Goal: Task Accomplishment & Management: Use online tool/utility

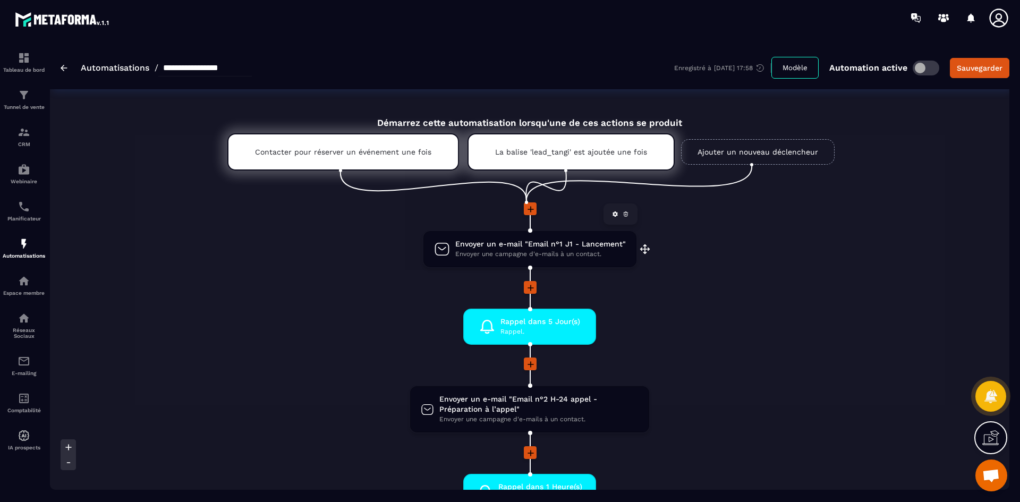
click at [509, 238] on div "Envoyer un e-mail "Email n°1 J1 - Lancement" Envoyer une campagne d'e-mails à u…" at bounding box center [529, 249] width 213 height 36
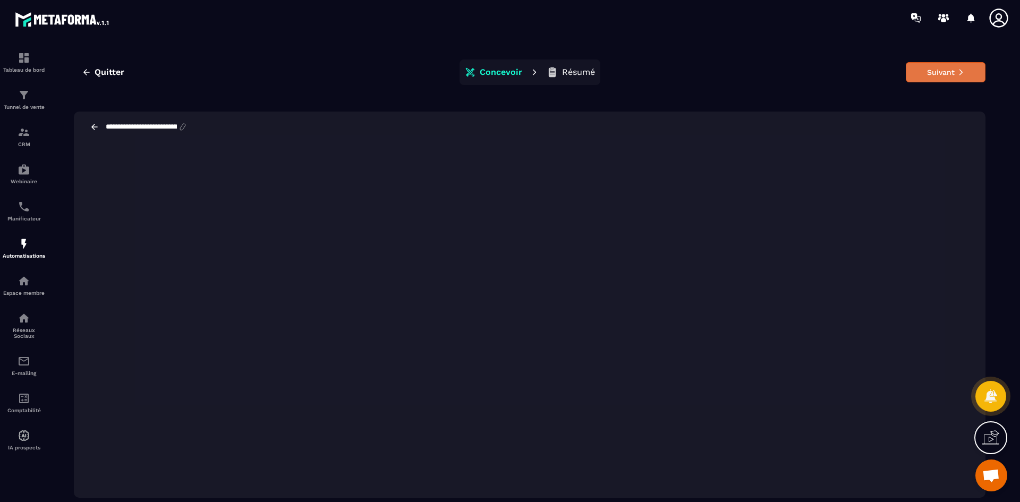
click at [941, 65] on button "Suivant" at bounding box center [945, 72] width 80 height 20
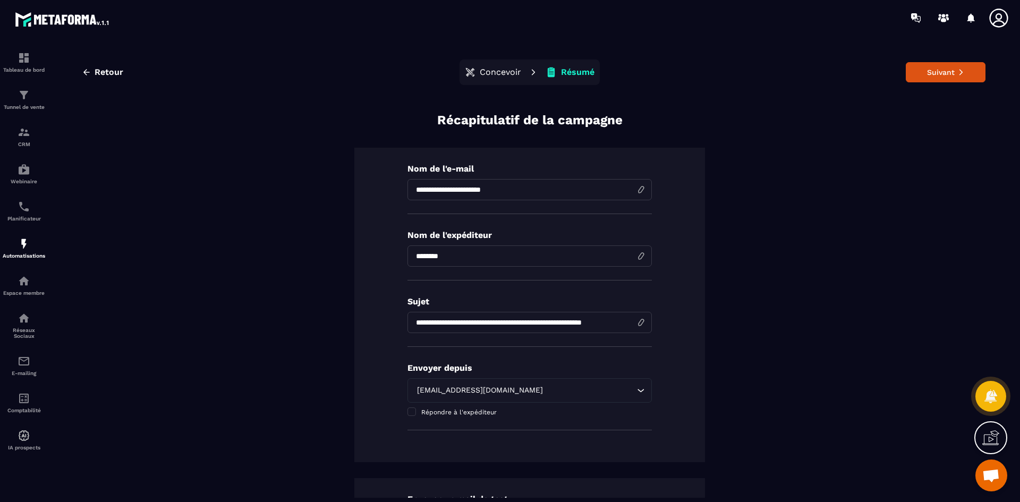
scroll to position [123, 0]
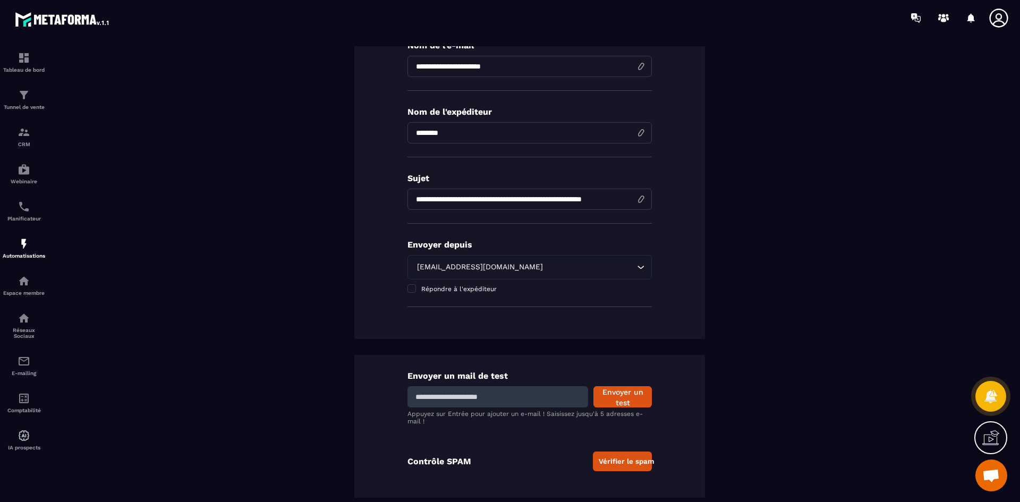
click at [615, 464] on button "Vérifier le spam" at bounding box center [622, 461] width 59 height 20
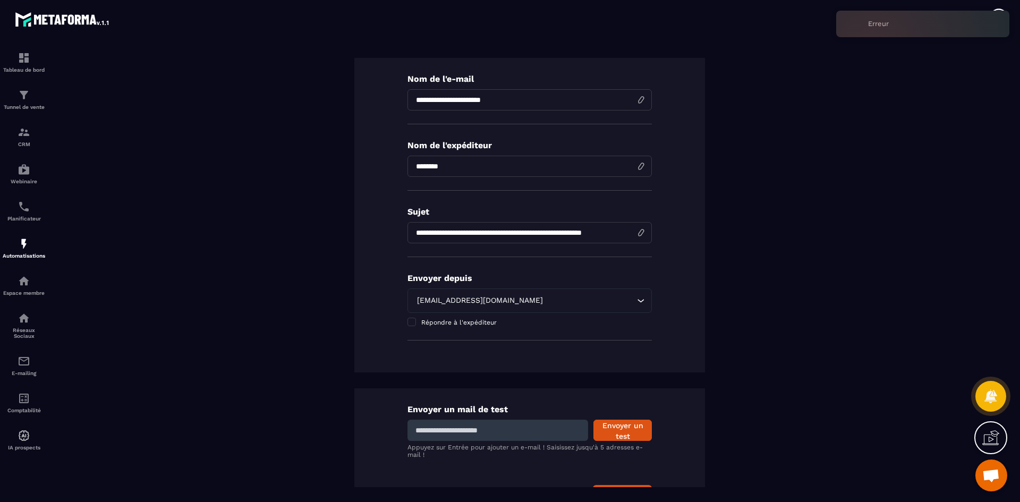
scroll to position [0, 0]
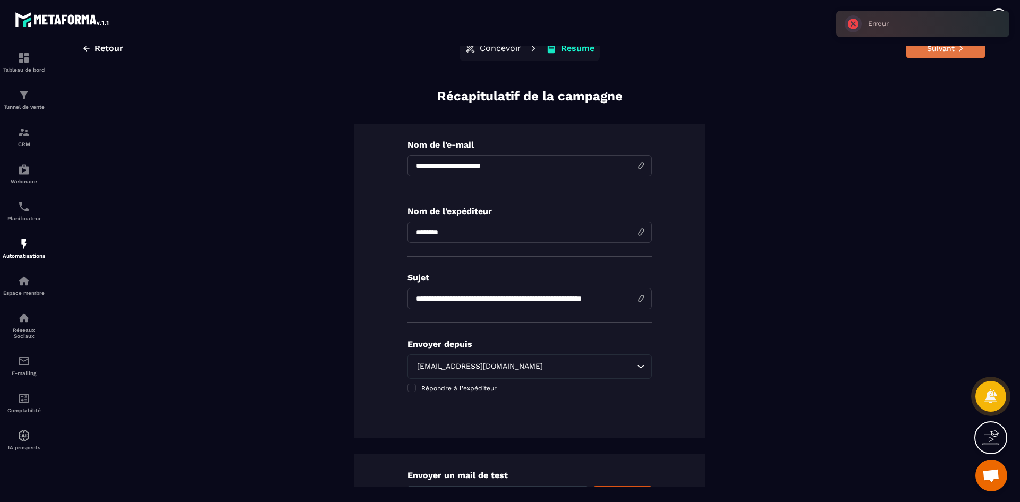
click at [946, 55] on button "Suivant" at bounding box center [945, 48] width 80 height 20
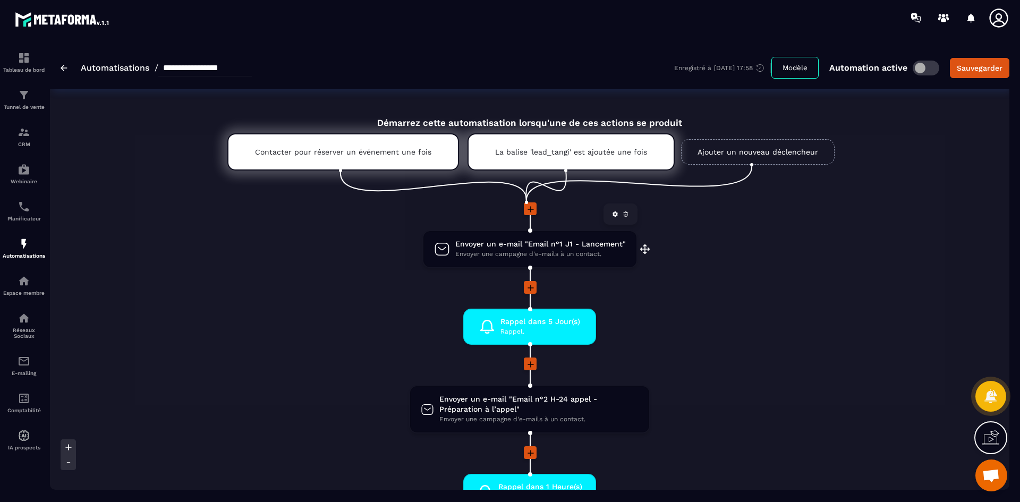
click at [562, 252] on span "Envoyer une campagne d'e-mails à un contact." at bounding box center [540, 254] width 170 height 10
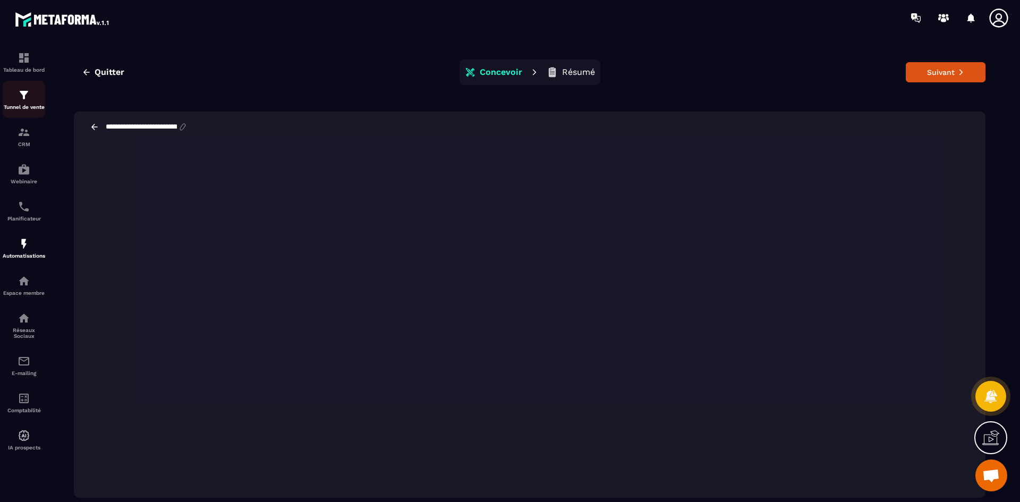
click at [30, 101] on div "Tunnel de vente" at bounding box center [24, 99] width 42 height 21
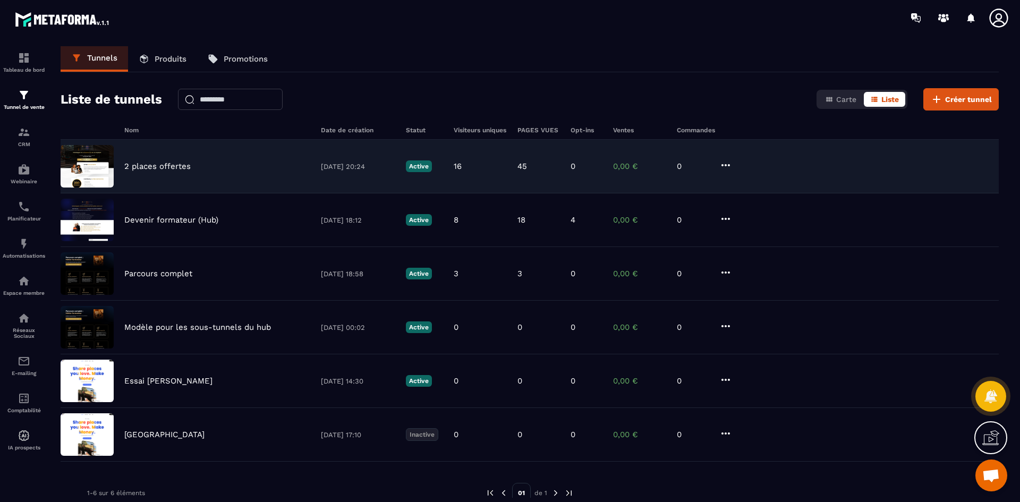
click at [178, 163] on p "2 places offertes" at bounding box center [157, 166] width 66 height 10
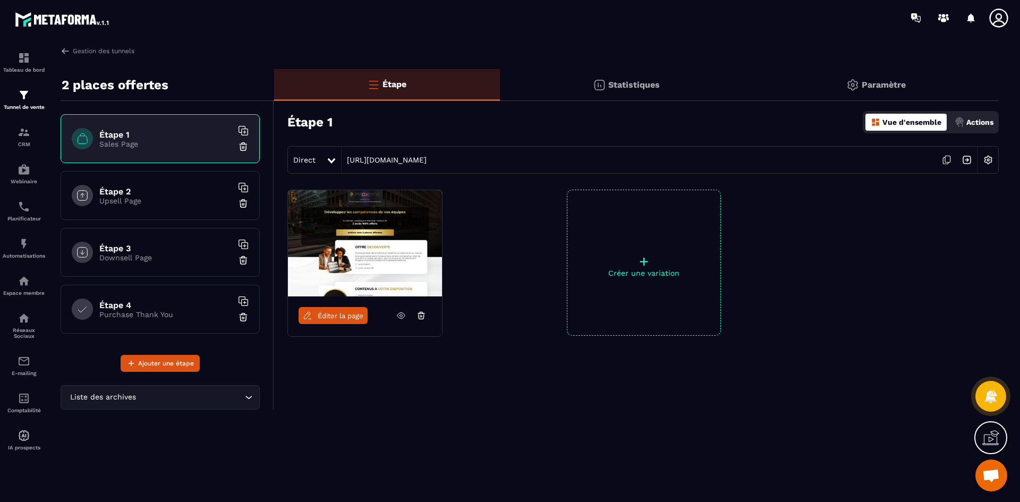
click at [972, 116] on div "Actions" at bounding box center [974, 122] width 44 height 17
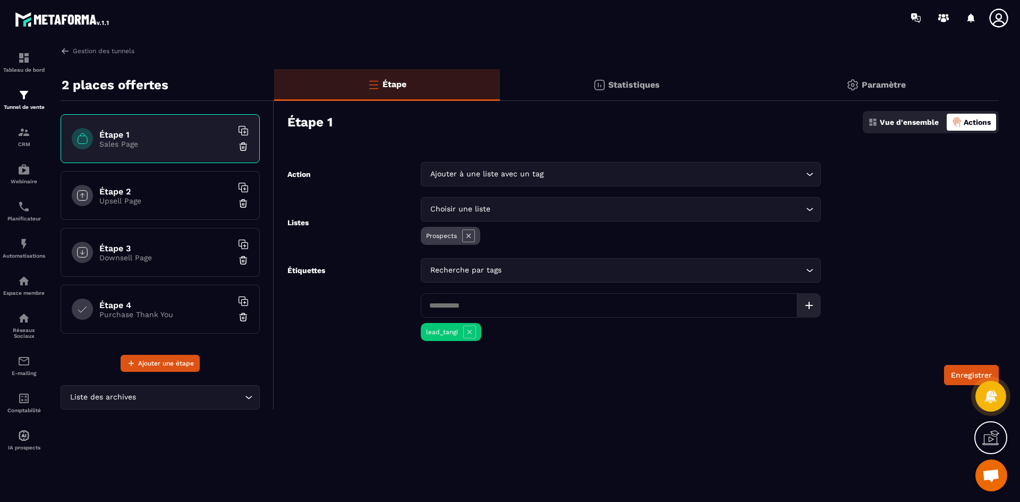
click at [550, 262] on div "Recherche par tags Loading..." at bounding box center [621, 270] width 400 height 24
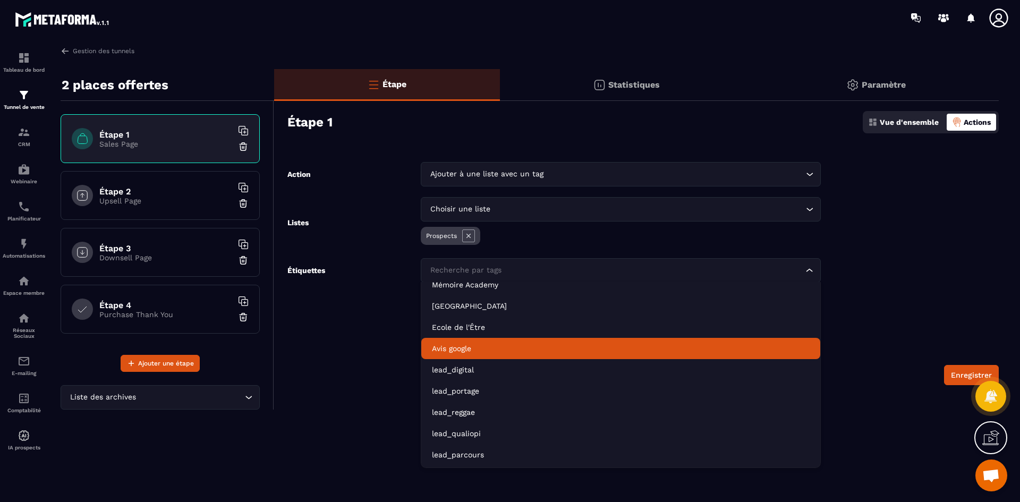
scroll to position [107, 0]
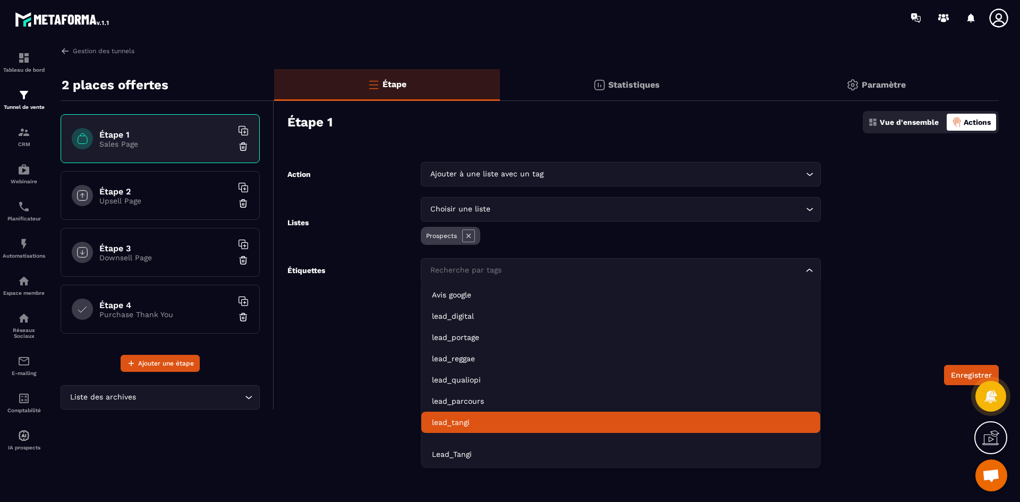
click at [523, 413] on li "lead_tangi" at bounding box center [620, 422] width 399 height 21
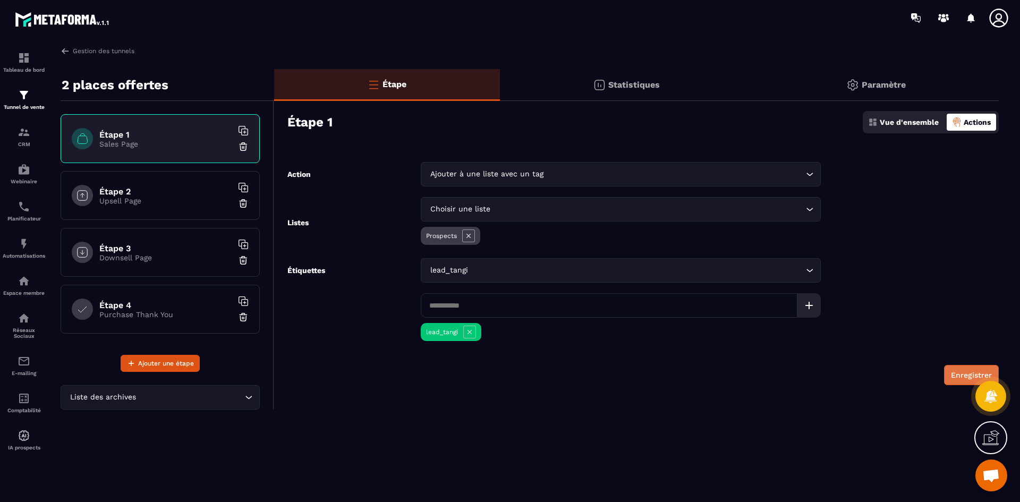
click at [950, 383] on button "Enregistrer" at bounding box center [971, 375] width 55 height 20
click at [24, 365] on img at bounding box center [24, 361] width 13 height 13
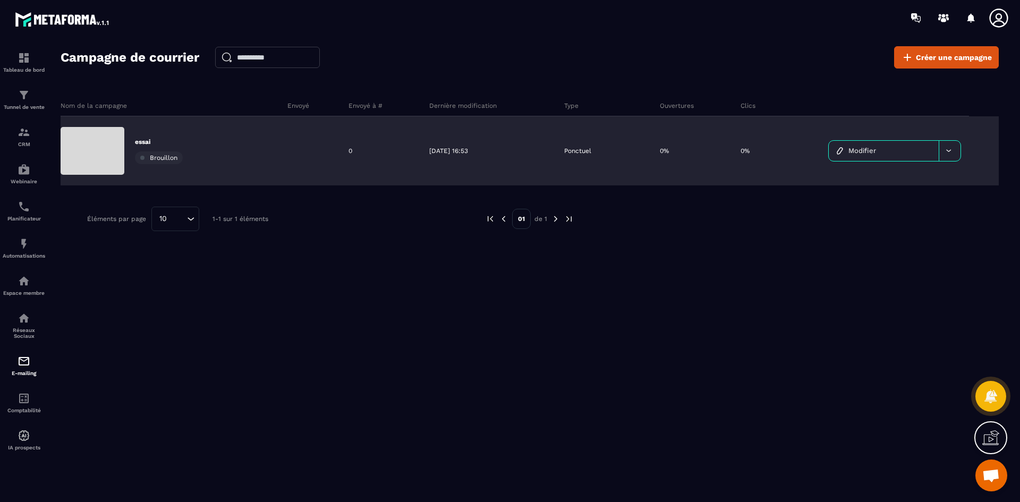
click at [870, 149] on span "Modifier" at bounding box center [862, 151] width 28 height 8
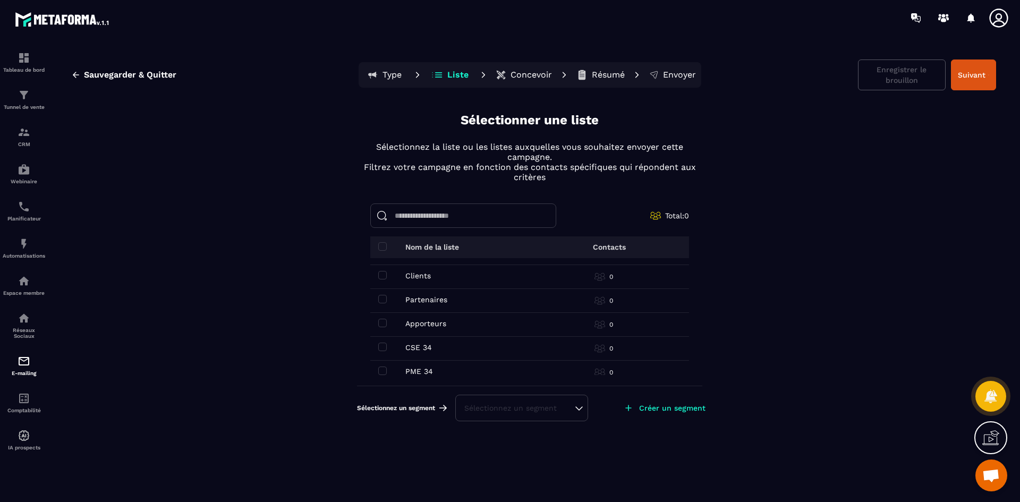
scroll to position [27, 0]
click at [382, 341] on label at bounding box center [382, 337] width 8 height 8
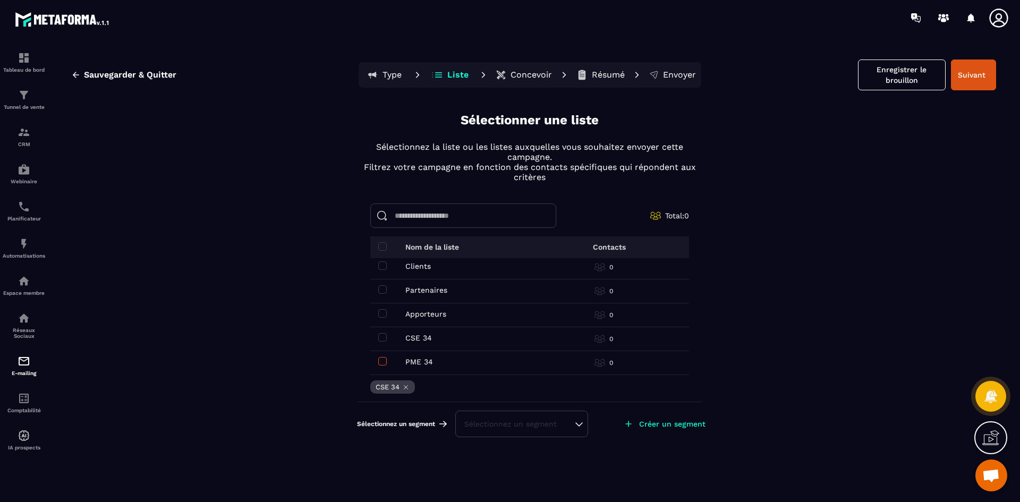
click at [383, 361] on span at bounding box center [382, 361] width 8 height 8
click at [911, 70] on button "Enregistrer le brouillon" at bounding box center [902, 74] width 88 height 31
click at [968, 78] on button "Suivant" at bounding box center [973, 74] width 45 height 31
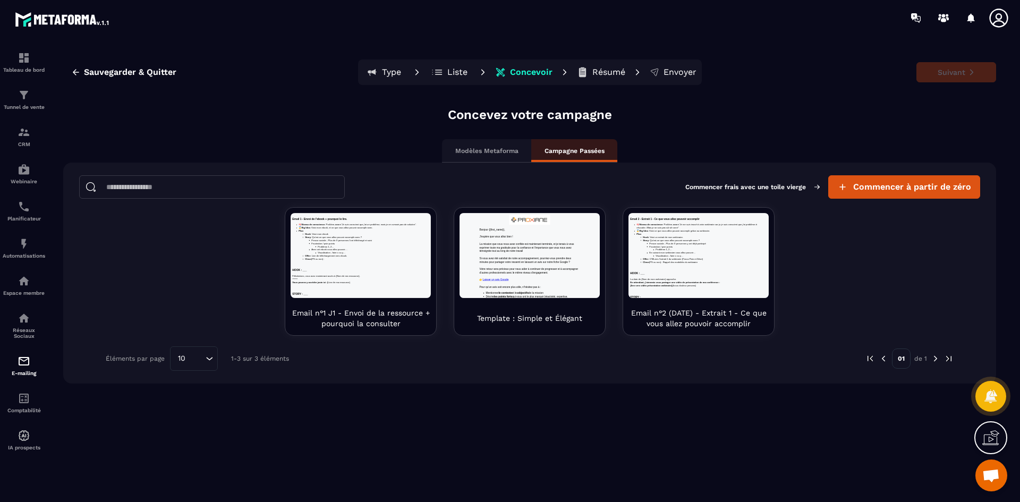
scroll to position [0, 0]
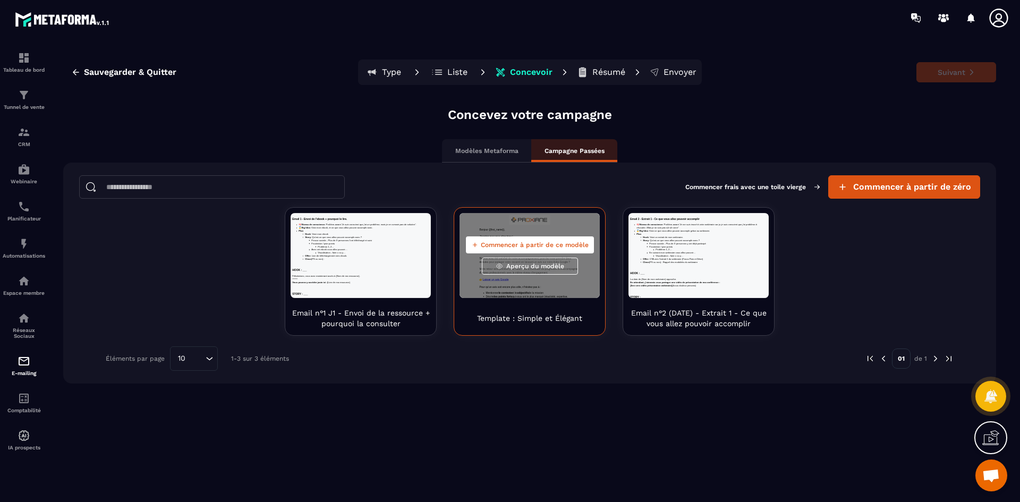
click at [543, 265] on span "Aperçu du modèle" at bounding box center [535, 266] width 58 height 8
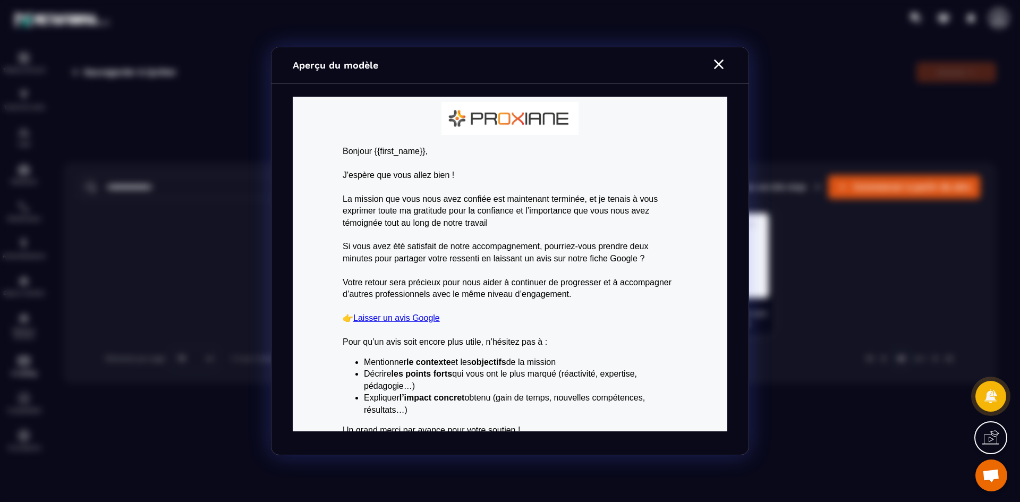
click at [713, 61] on icon "Modal window" at bounding box center [718, 64] width 17 height 17
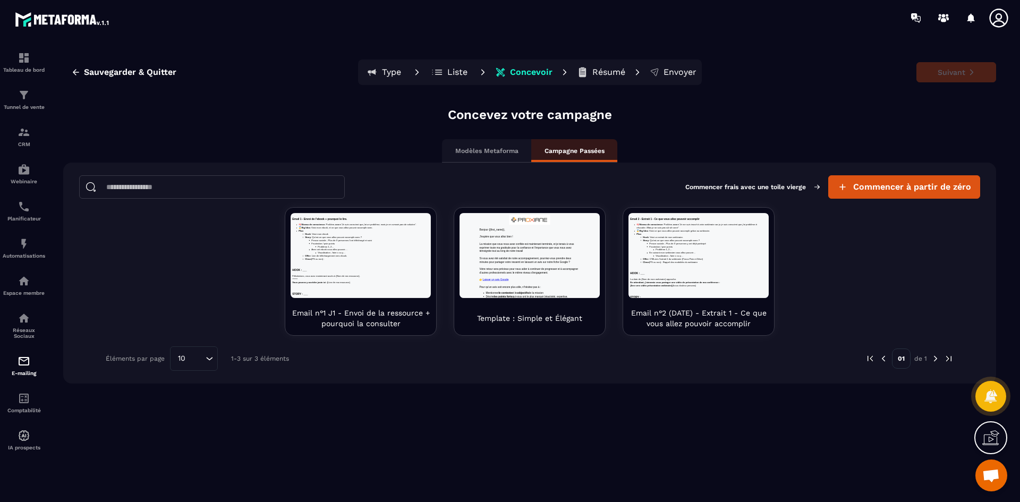
click at [289, 122] on div "Concevez votre campagne Modèles Metaforma Campagne Passées Commencer frais avec…" at bounding box center [529, 301] width 932 height 391
click at [493, 148] on p "Modèles Metaforma" at bounding box center [486, 151] width 63 height 8
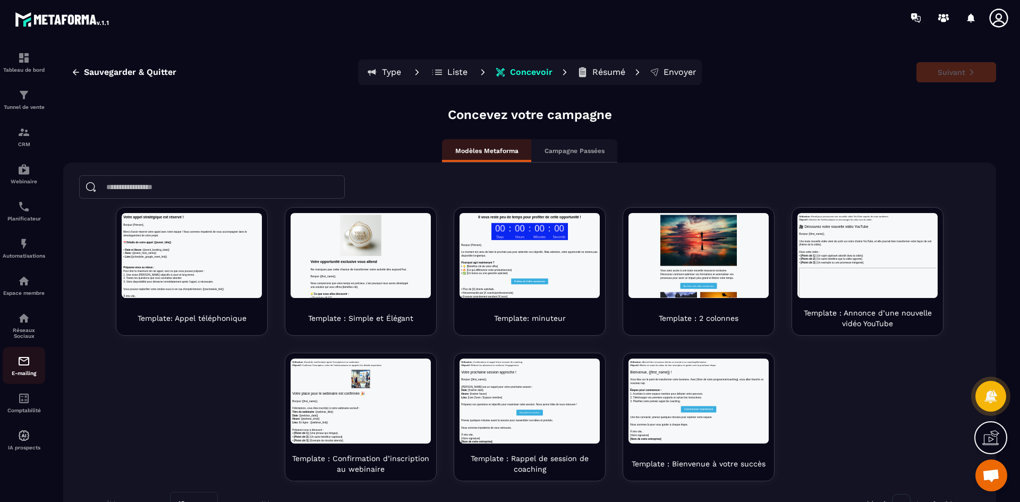
click at [17, 360] on div "E-mailing" at bounding box center [24, 365] width 42 height 21
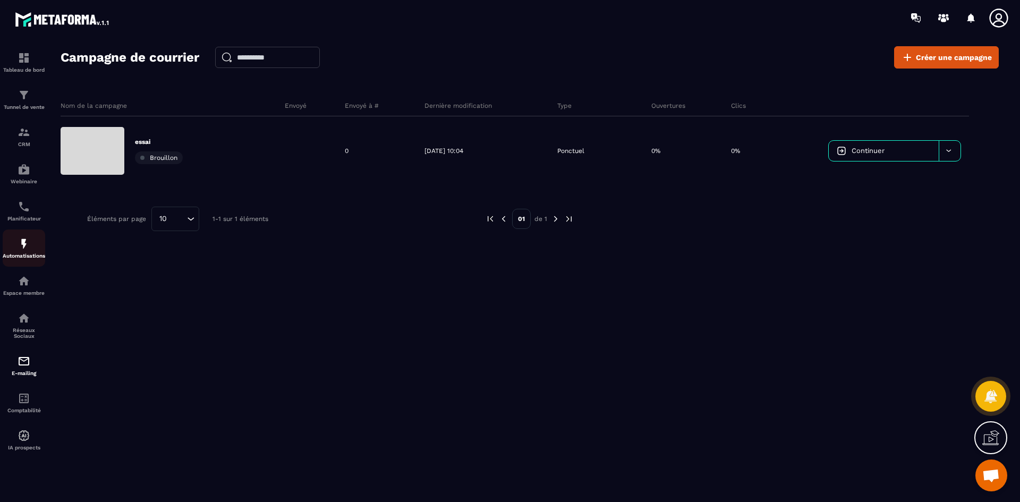
click at [24, 243] on img at bounding box center [24, 243] width 13 height 13
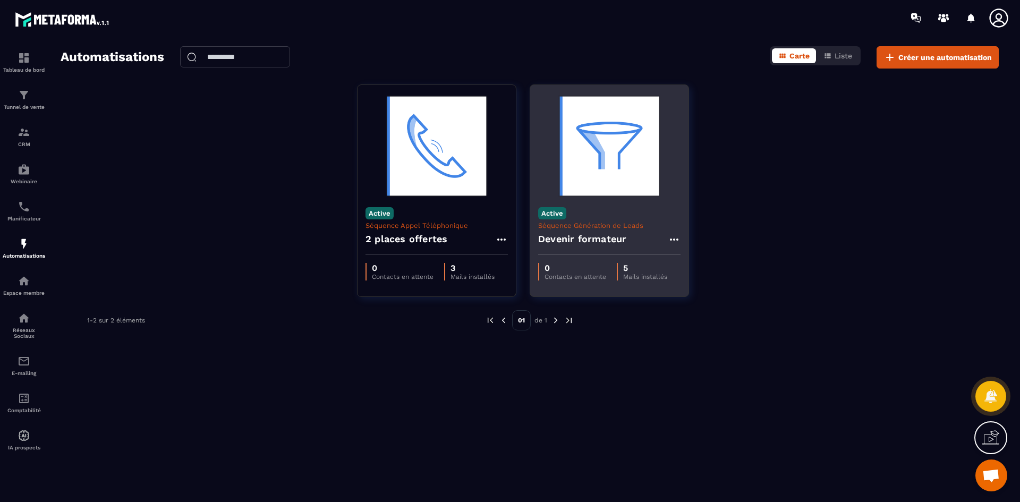
click at [598, 238] on h4 "Devenir formateur" at bounding box center [582, 239] width 88 height 15
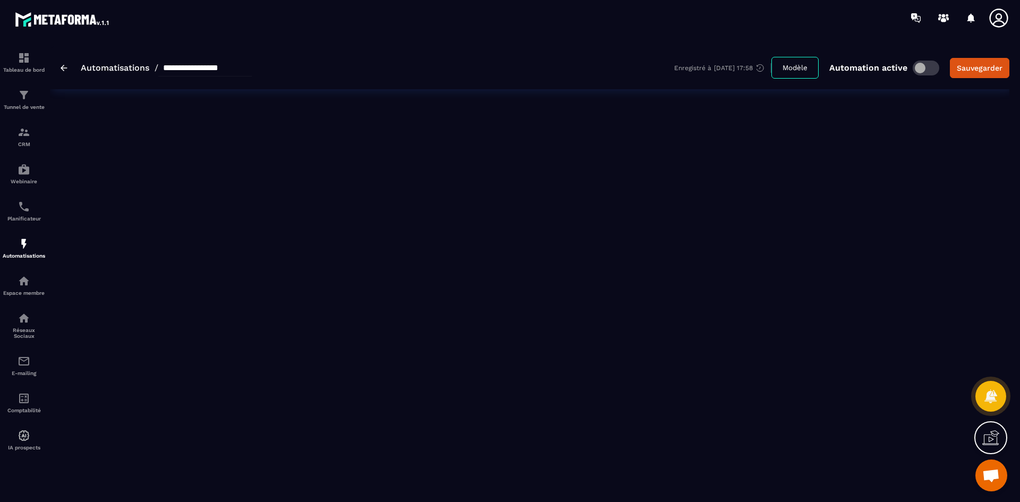
type input "**********"
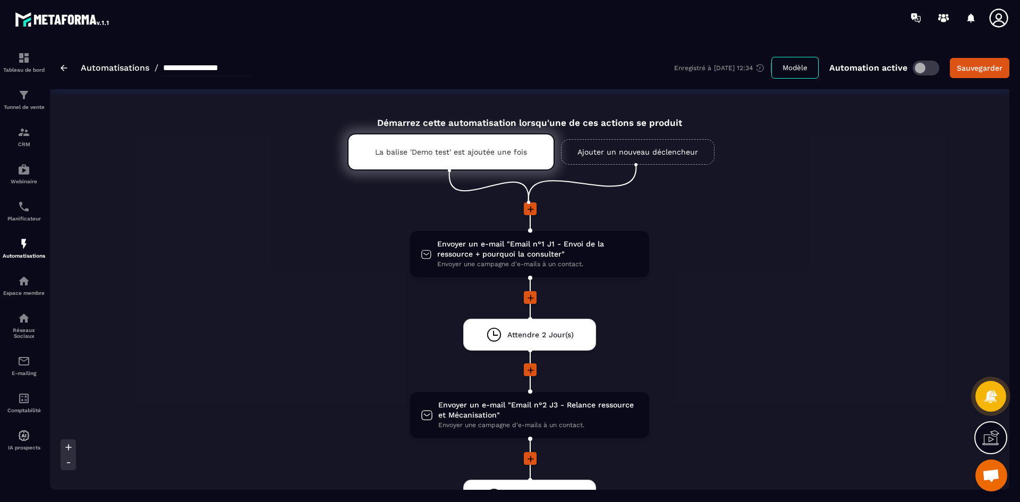
click at [100, 62] on div "**********" at bounding box center [156, 67] width 191 height 17
click at [83, 70] on link "Automatisations" at bounding box center [115, 68] width 69 height 10
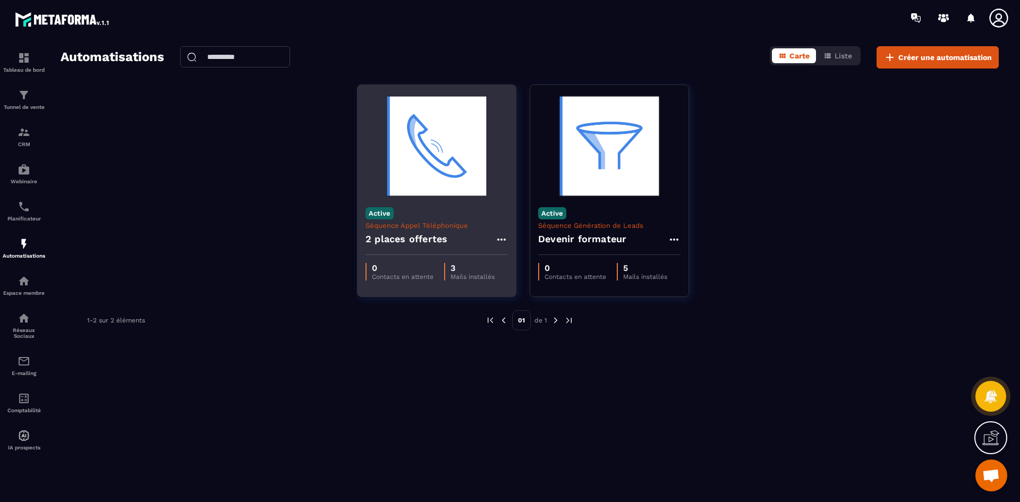
click at [431, 229] on p "Séquence Appel Téléphonique" at bounding box center [436, 225] width 142 height 8
click at [426, 235] on h4 "2 places offertes" at bounding box center [406, 239] width 82 height 15
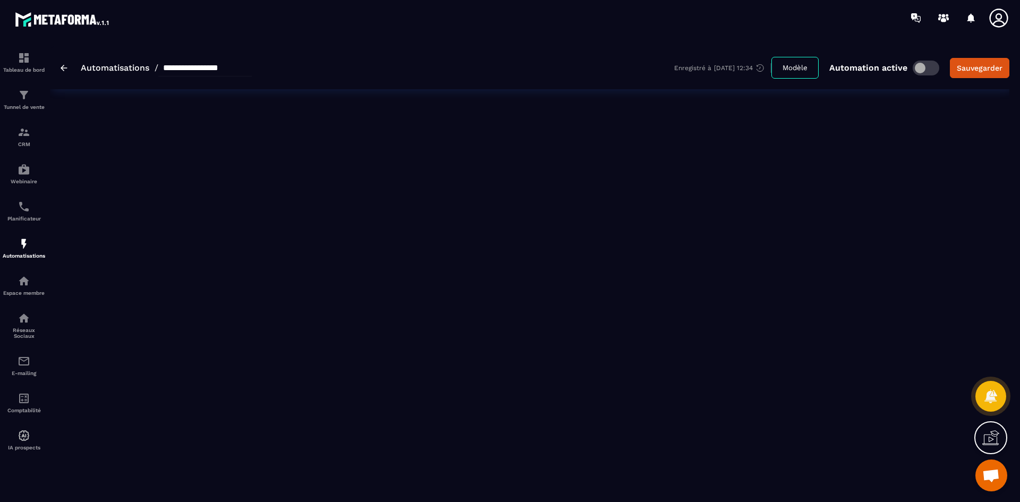
type input "**********"
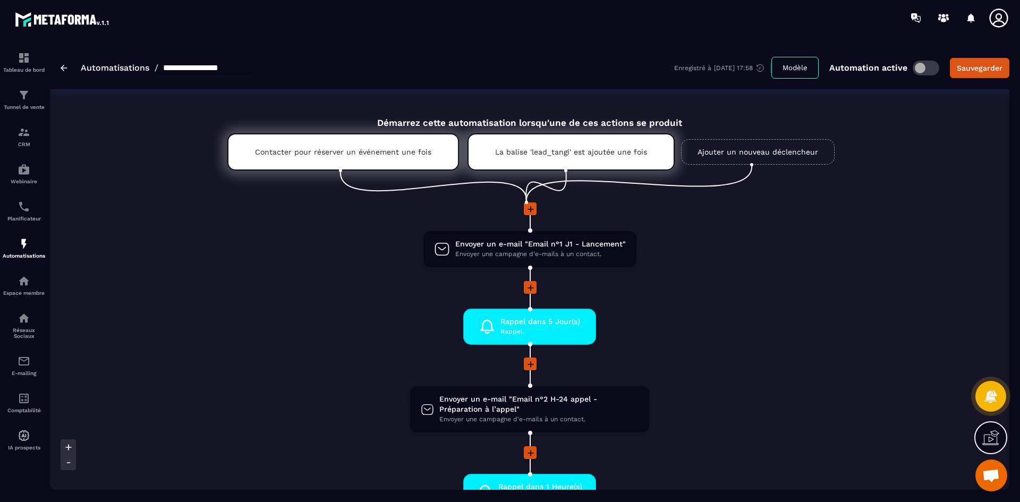
click at [912, 65] on div "Automation active" at bounding box center [881, 68] width 115 height 15
click at [918, 66] on span at bounding box center [925, 68] width 27 height 15
click at [988, 68] on div "Sauvegarder" at bounding box center [979, 68] width 46 height 11
click at [22, 363] on img at bounding box center [24, 361] width 13 height 13
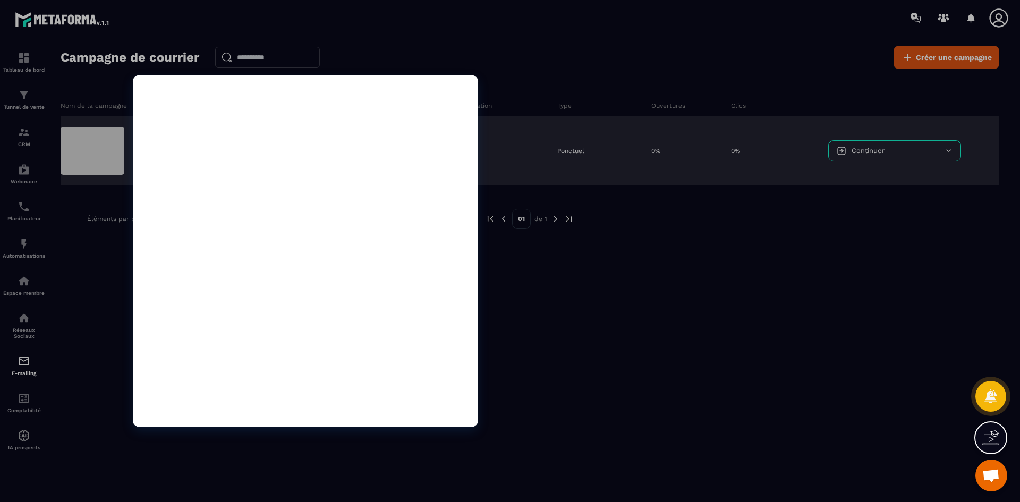
click at [113, 152] on div at bounding box center [93, 151] width 64 height 48
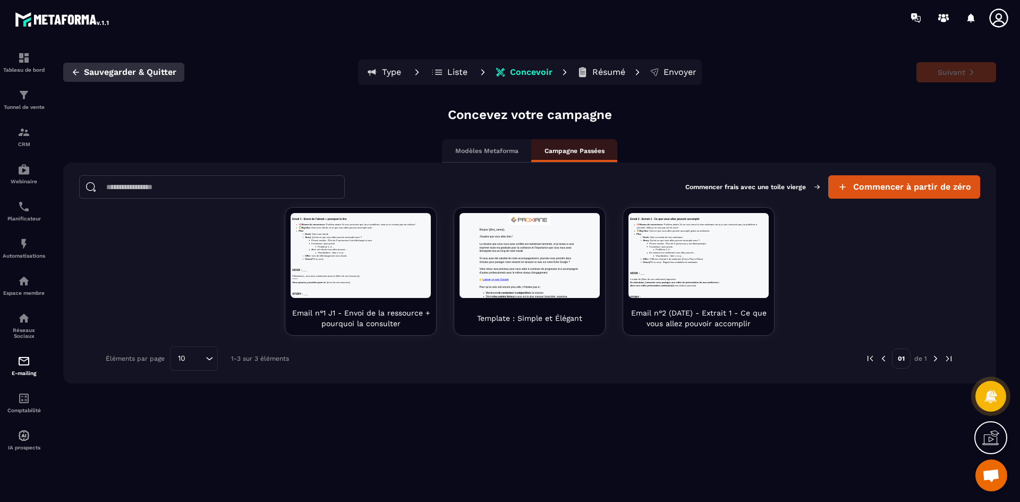
click at [152, 71] on span "Sauvegarder & Quitter" at bounding box center [130, 72] width 92 height 11
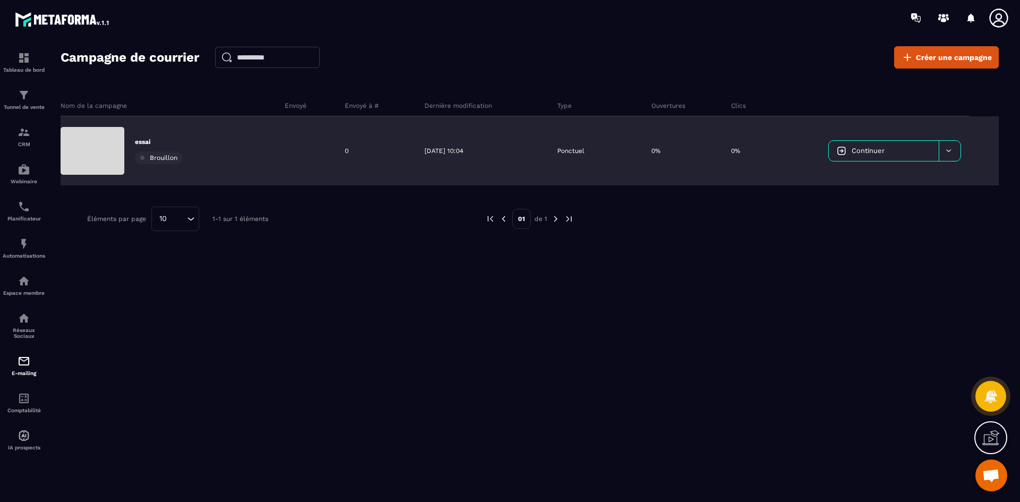
click at [954, 153] on div at bounding box center [949, 151] width 22 height 20
click at [156, 157] on span "Brouillon" at bounding box center [164, 157] width 28 height 7
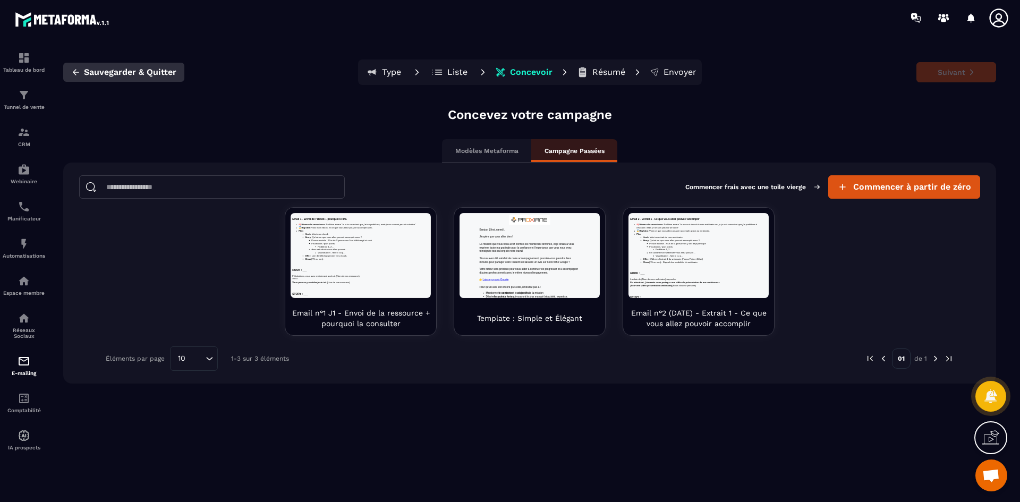
click at [127, 71] on span "Sauvegarder & Quitter" at bounding box center [130, 72] width 92 height 11
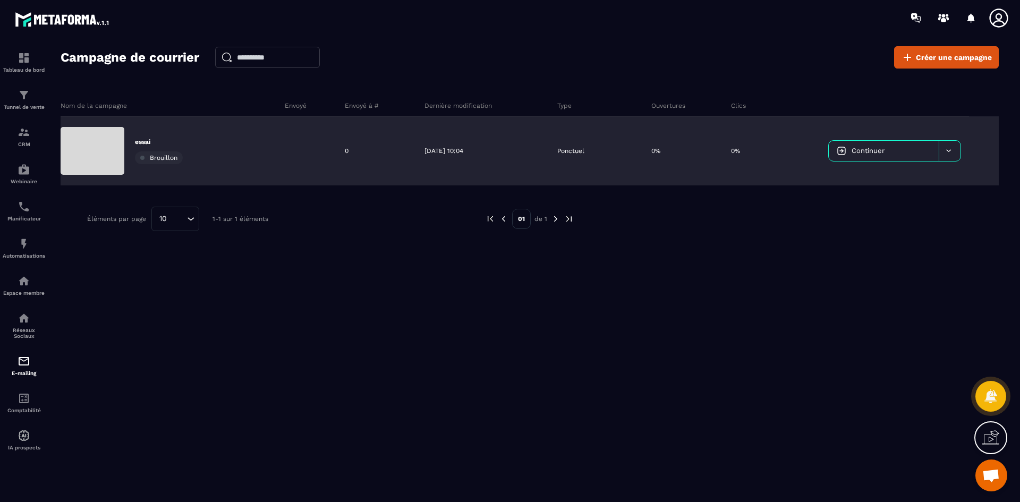
click at [143, 135] on div "essai Brouillon" at bounding box center [169, 150] width 216 height 69
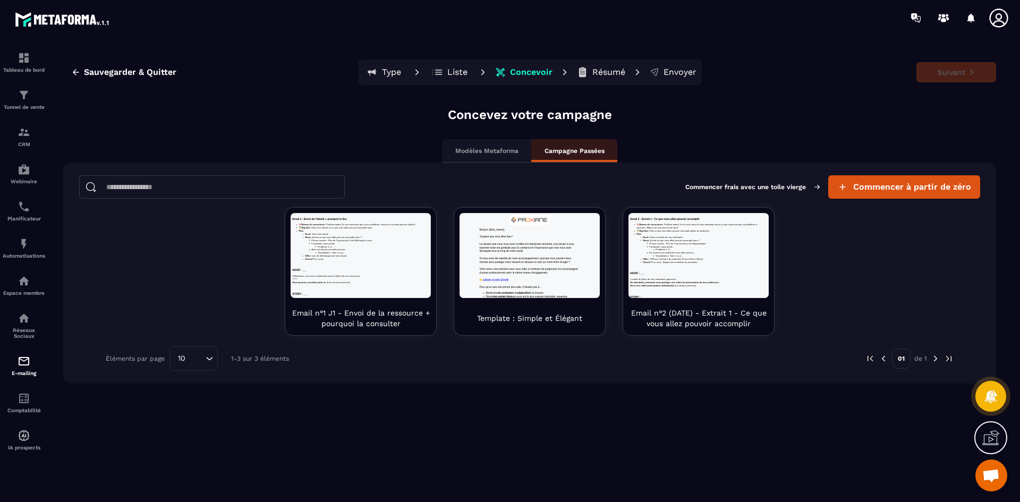
click at [426, 66] on button "Type" at bounding box center [450, 72] width 48 height 21
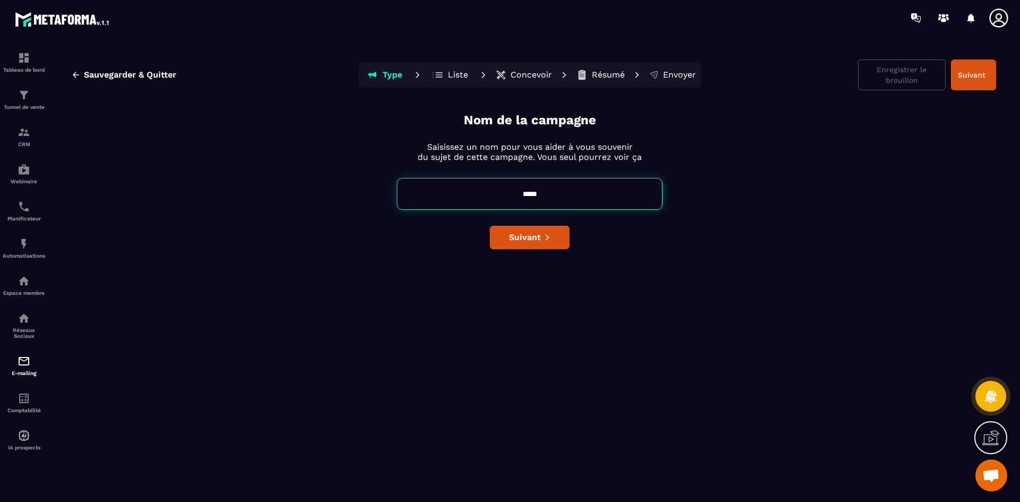
click at [551, 209] on input "*****" at bounding box center [530, 194] width 266 height 32
type input "*"
type input "**********"
click at [538, 240] on span "Suivant" at bounding box center [525, 237] width 32 height 11
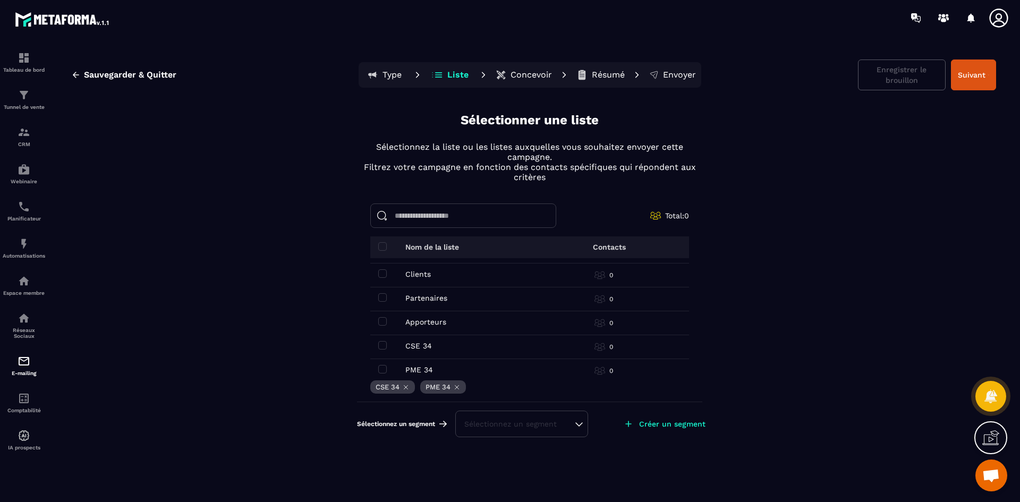
scroll to position [27, 0]
click at [988, 80] on button "Suivant" at bounding box center [973, 74] width 45 height 31
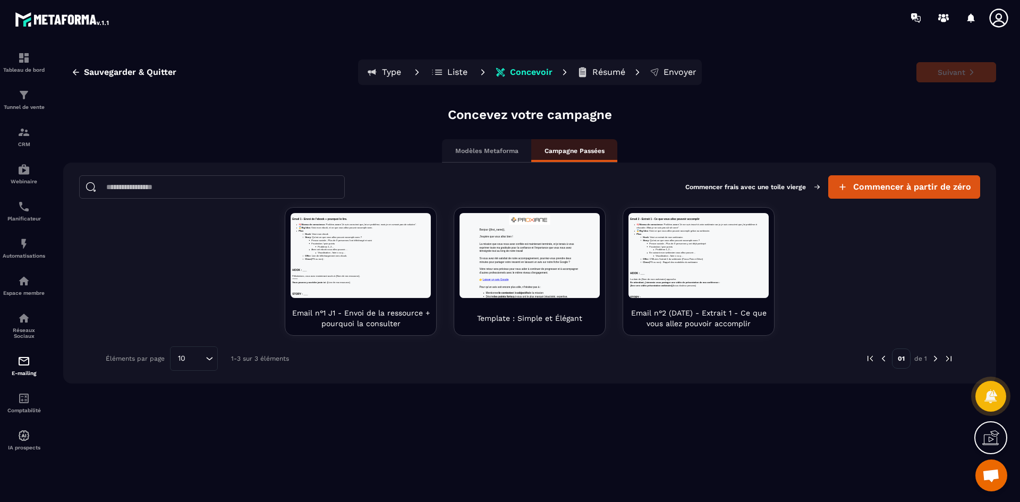
scroll to position [0, 0]
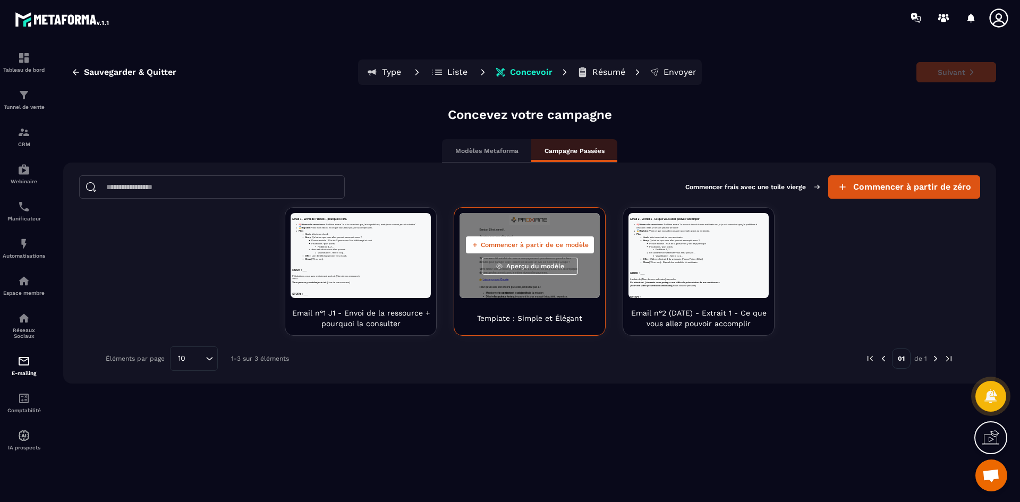
click at [544, 244] on span "Commencer à partir de ce modèle" at bounding box center [535, 245] width 108 height 8
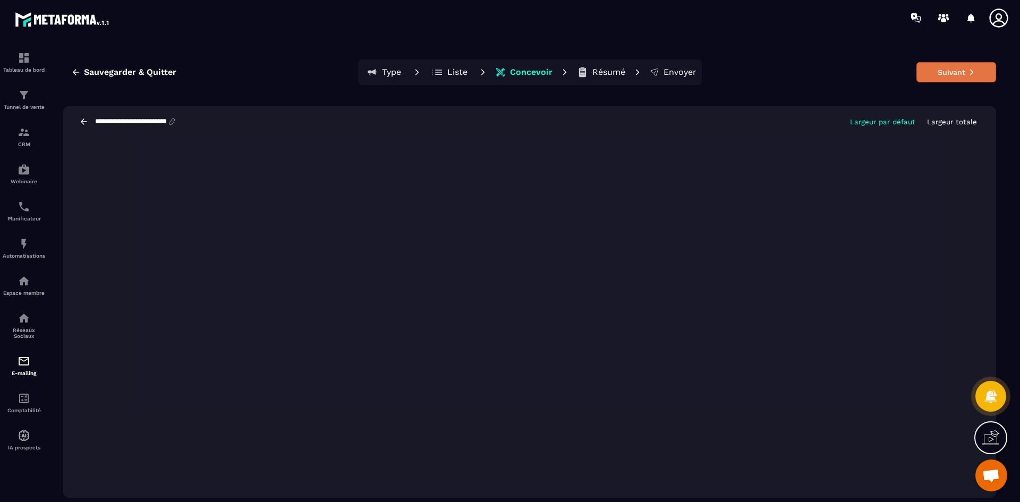
click at [959, 72] on button "Suivant" at bounding box center [956, 72] width 80 height 20
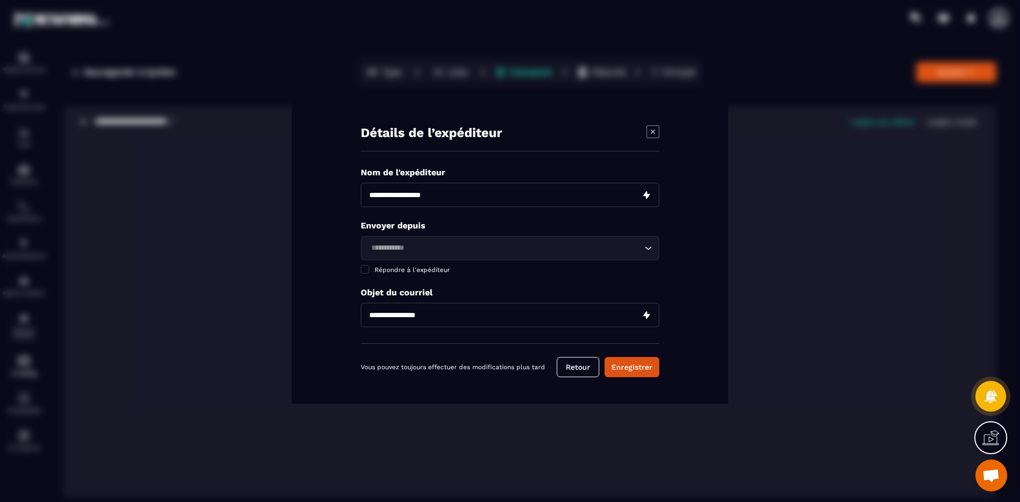
click at [468, 192] on input "Modal window" at bounding box center [510, 195] width 298 height 24
type input "**********"
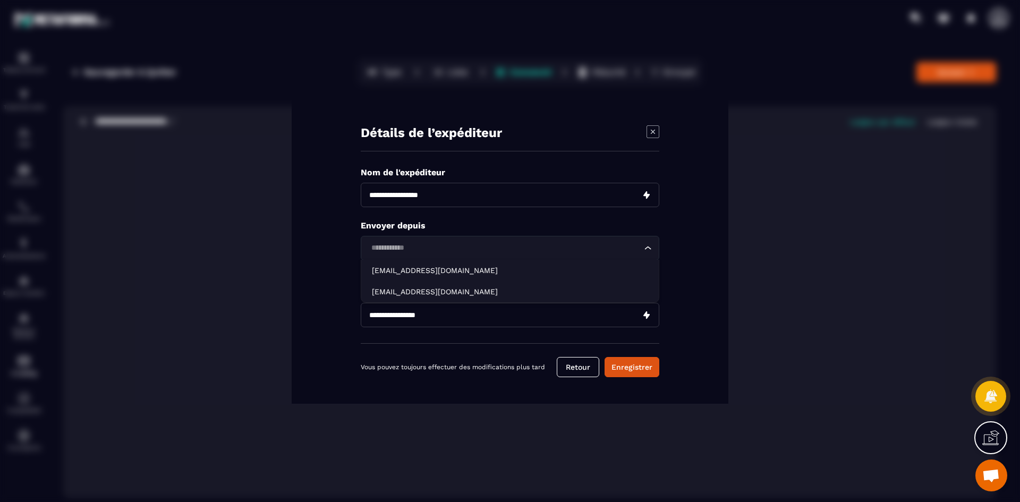
click at [437, 249] on input "Search for option" at bounding box center [504, 248] width 274 height 12
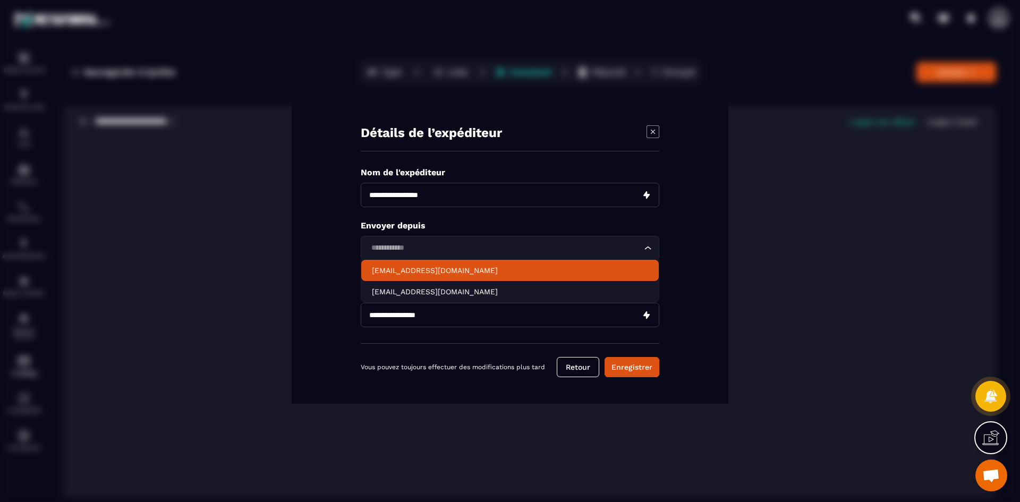
click at [443, 267] on p "[EMAIL_ADDRESS][DOMAIN_NAME]" at bounding box center [510, 270] width 276 height 11
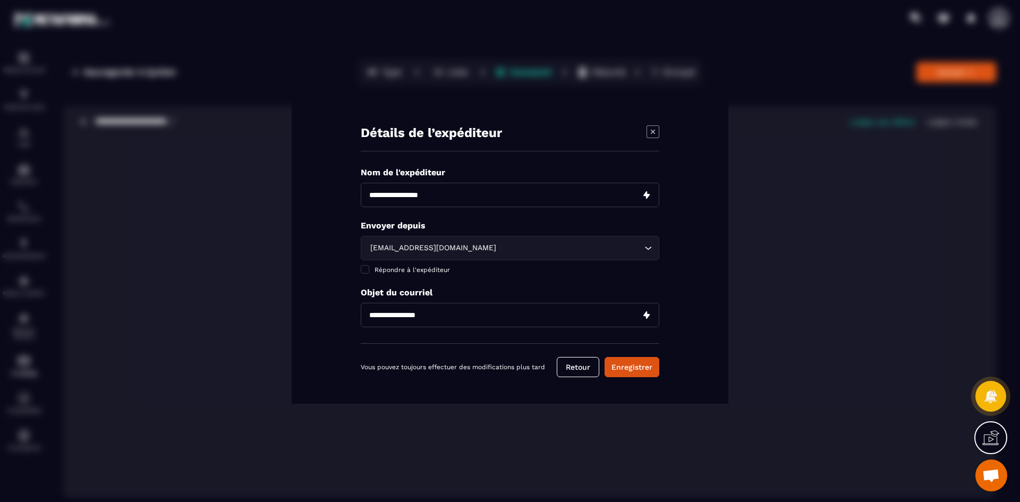
click at [543, 319] on input "Modal window" at bounding box center [510, 315] width 298 height 24
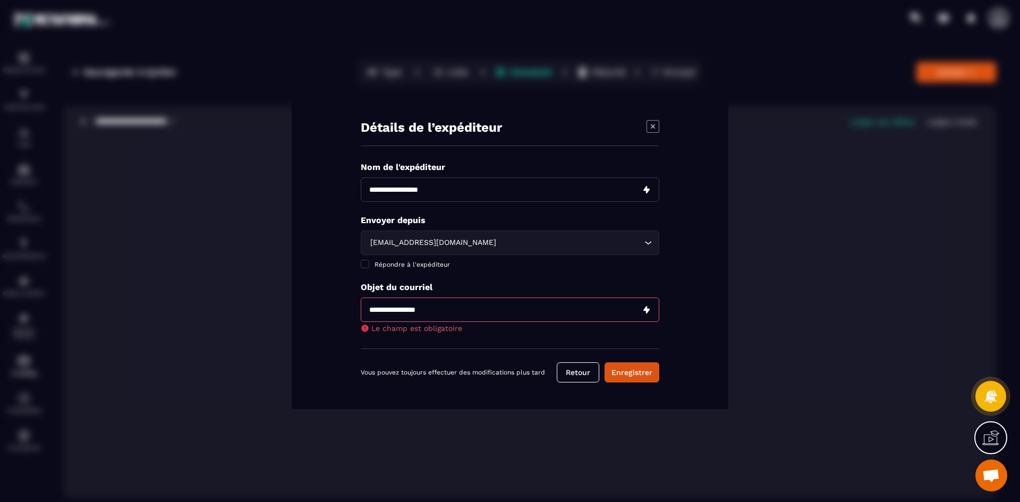
click at [382, 315] on input "Modal window" at bounding box center [510, 309] width 298 height 24
paste input "**********"
type input "**********"
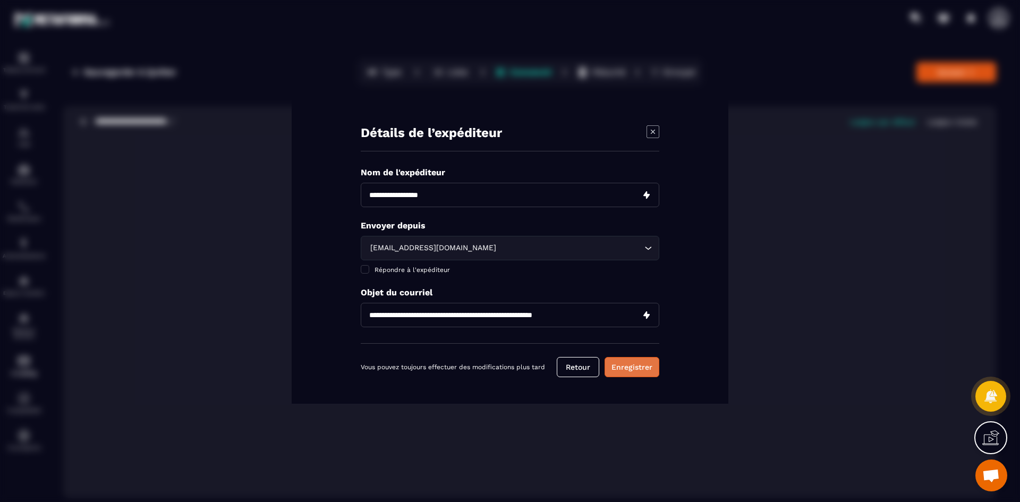
click at [642, 376] on button "Enregistrer" at bounding box center [631, 367] width 55 height 20
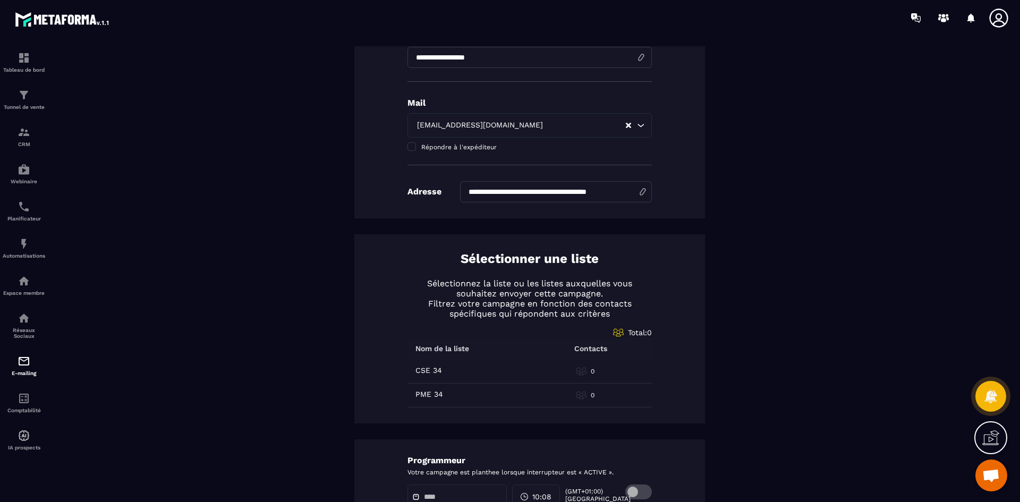
scroll to position [266, 0]
click at [631, 191] on input "**********" at bounding box center [556, 191] width 192 height 21
click at [623, 190] on input "**********" at bounding box center [556, 191] width 192 height 21
type input "*"
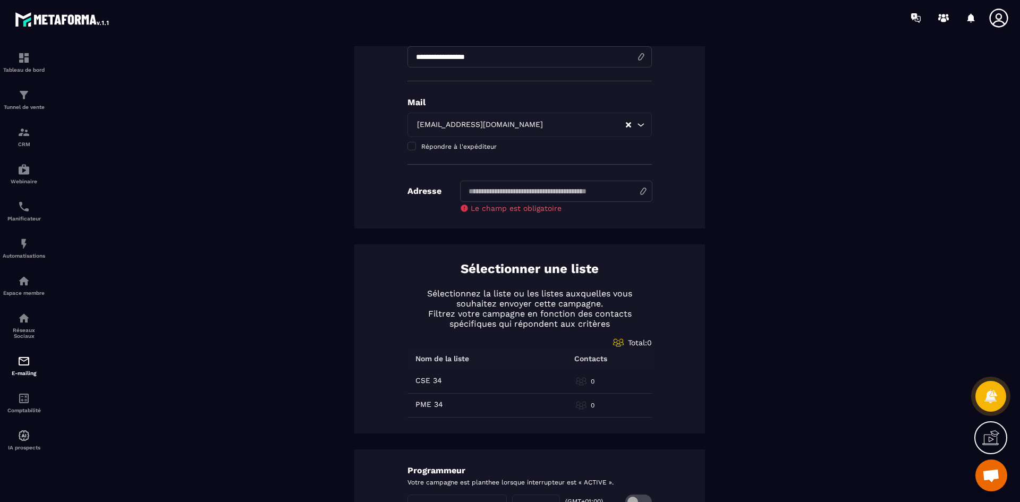
click at [560, 192] on input at bounding box center [556, 191] width 192 height 21
type input "**********"
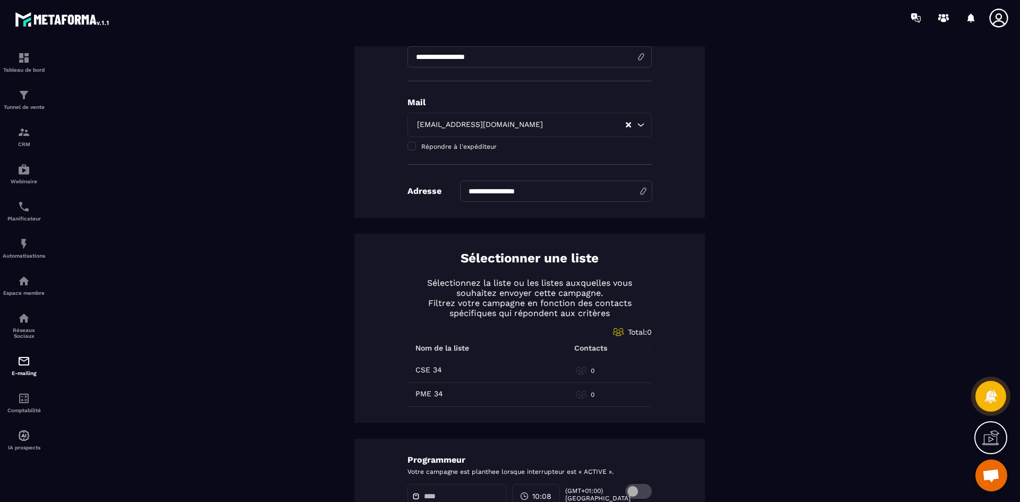
click at [626, 228] on div "**********" at bounding box center [529, 249] width 932 height 807
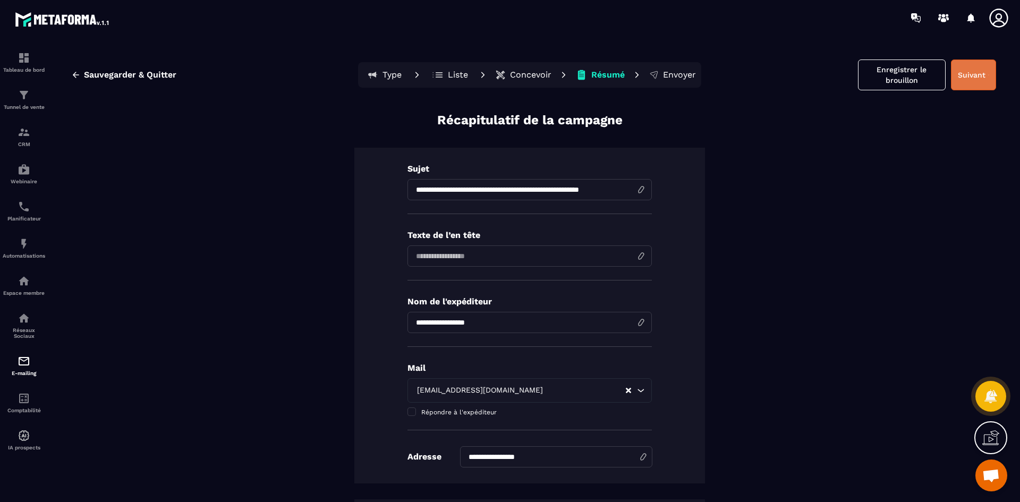
click at [975, 76] on button "Suivant" at bounding box center [973, 74] width 45 height 31
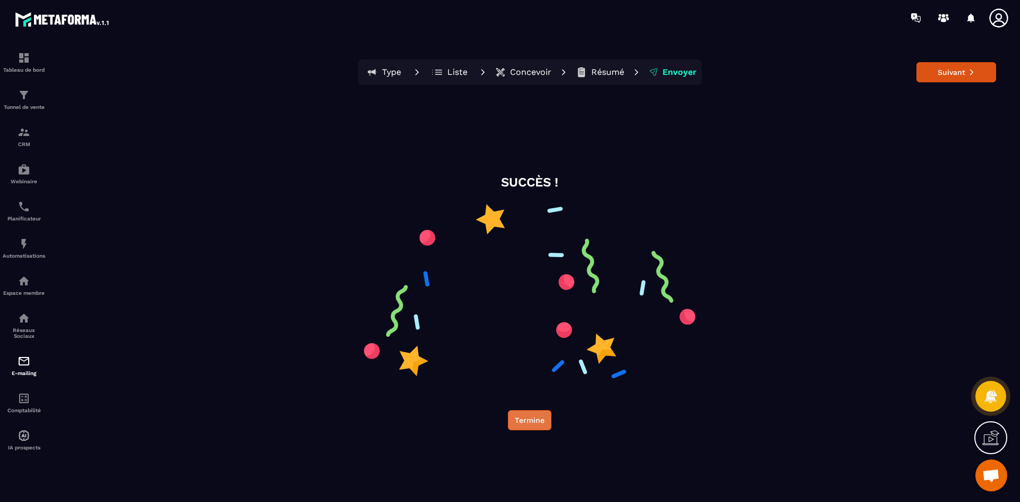
click at [529, 424] on button "Termine" at bounding box center [530, 420] width 44 height 20
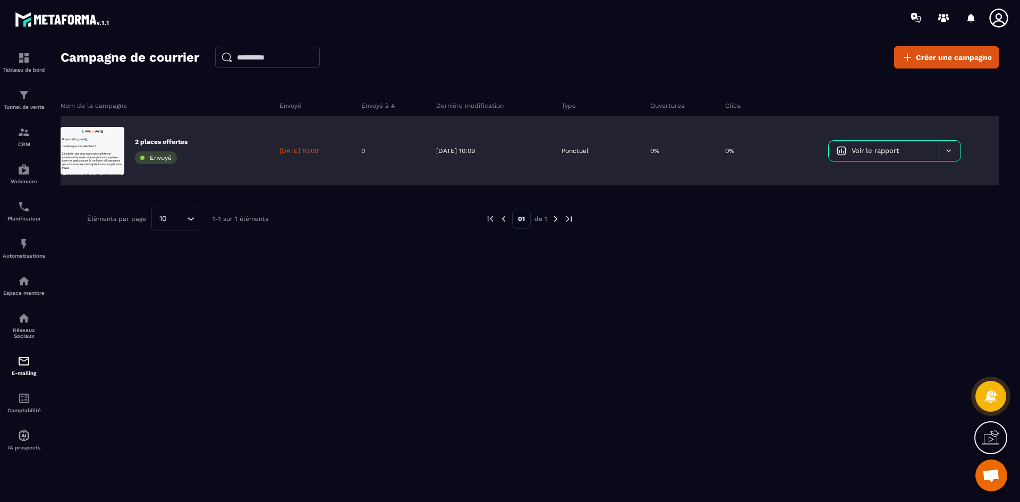
click at [151, 157] on span "Envoyé" at bounding box center [161, 157] width 22 height 7
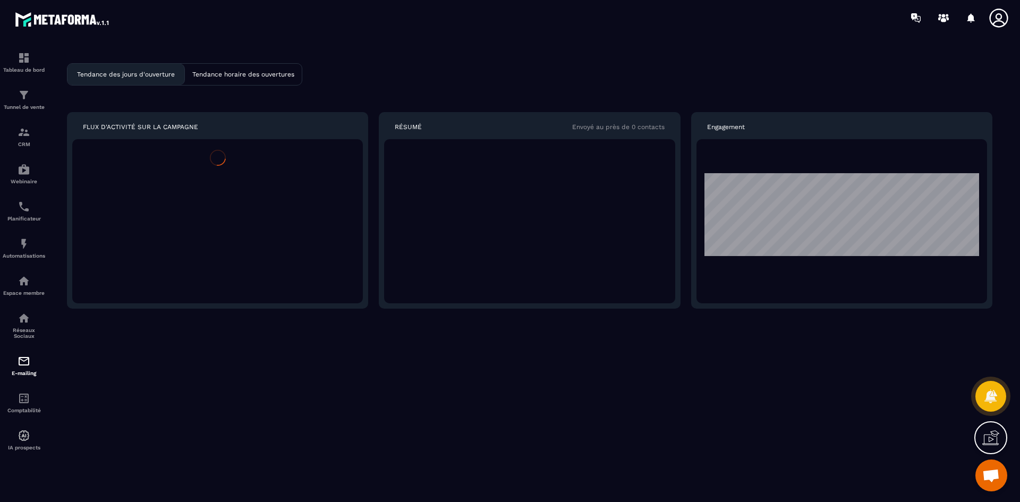
click at [182, 149] on div "Tendance des jours d'ouverture Tendance horaire des ouvertures FLUX D'ACTIVITÉ …" at bounding box center [529, 278] width 959 height 465
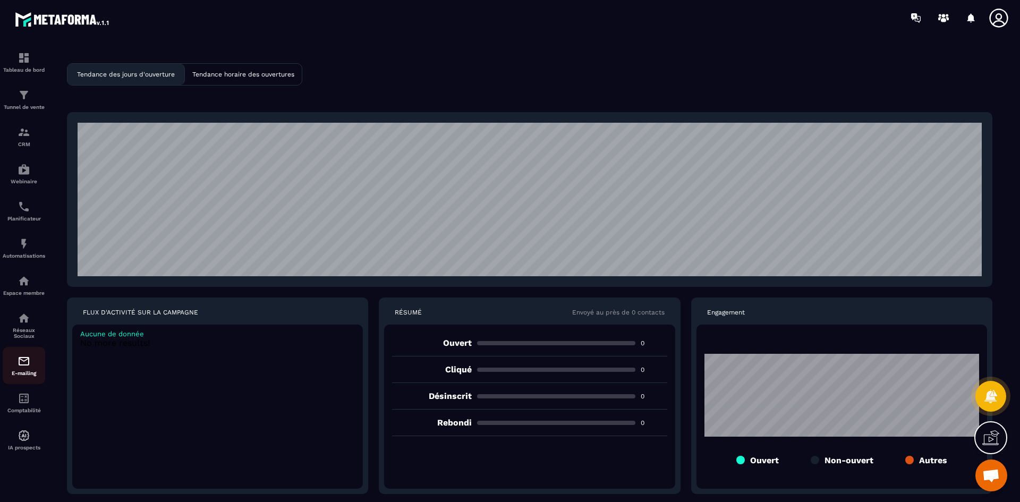
click at [27, 363] on img at bounding box center [24, 361] width 13 height 13
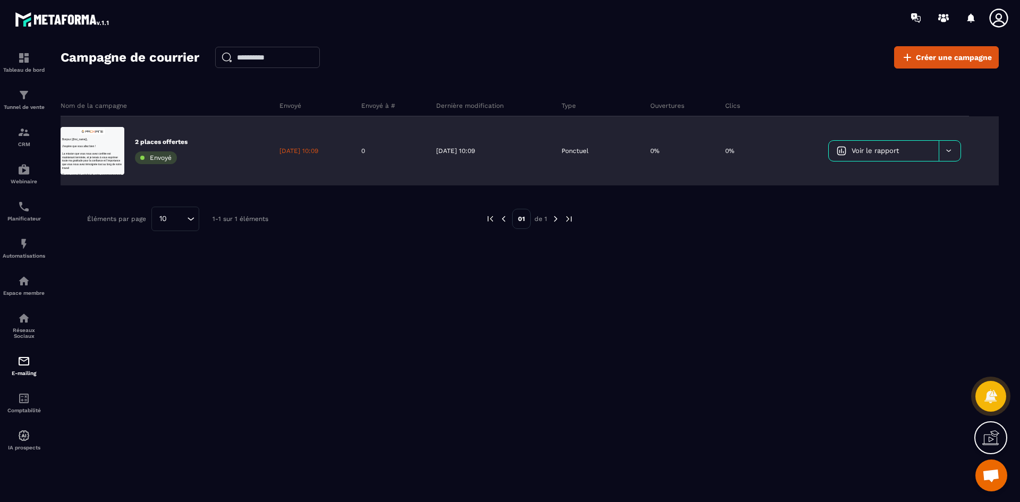
click at [951, 149] on icon at bounding box center [948, 151] width 8 height 8
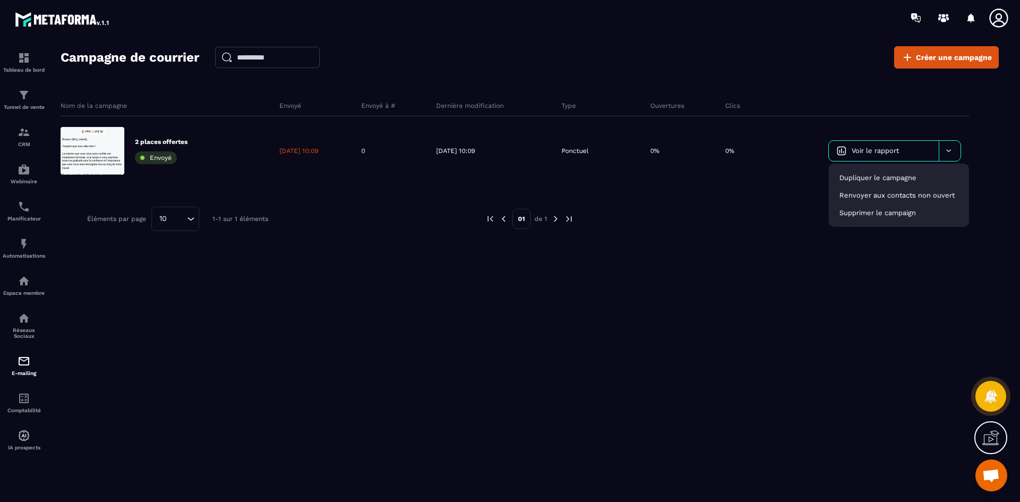
click at [554, 324] on div "Campagne de courrier Créer une campagne Nom de la campagne Envoyé Envoyé à # De…" at bounding box center [530, 278] width 938 height 465
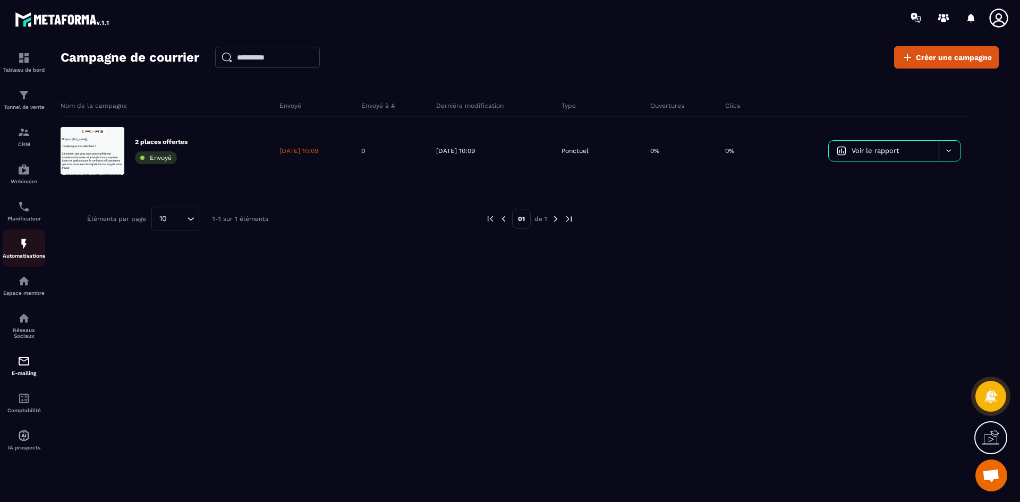
click at [7, 252] on div "Automatisations" at bounding box center [24, 247] width 42 height 21
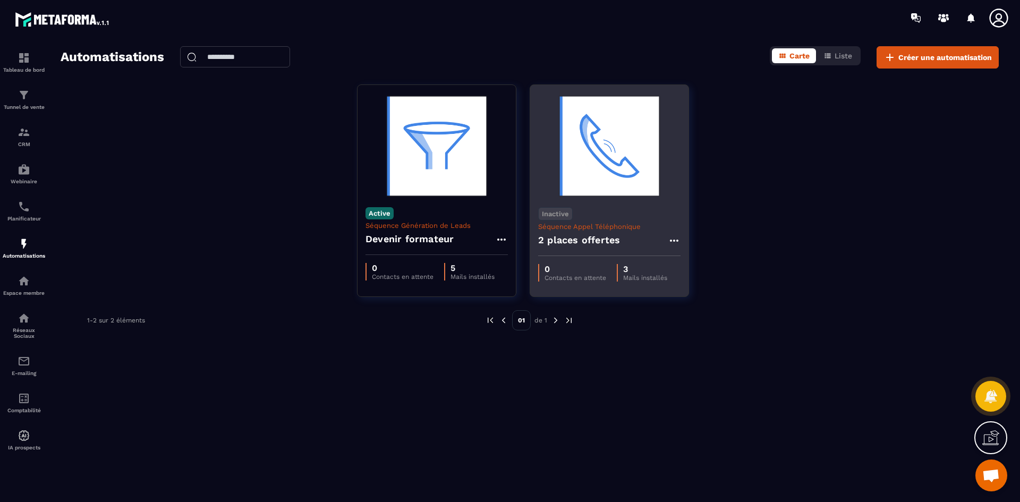
click at [575, 239] on h4 "2 places offertes" at bounding box center [579, 240] width 82 height 15
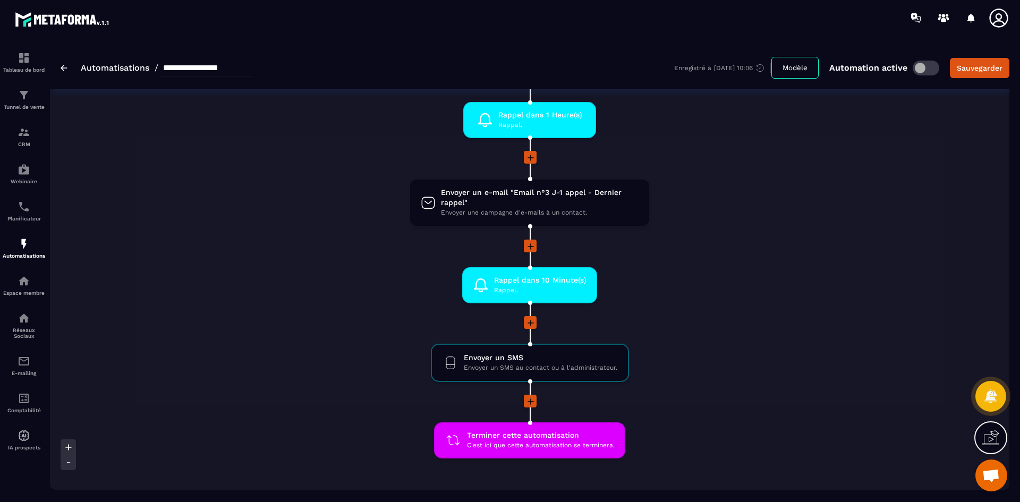
scroll to position [425, 0]
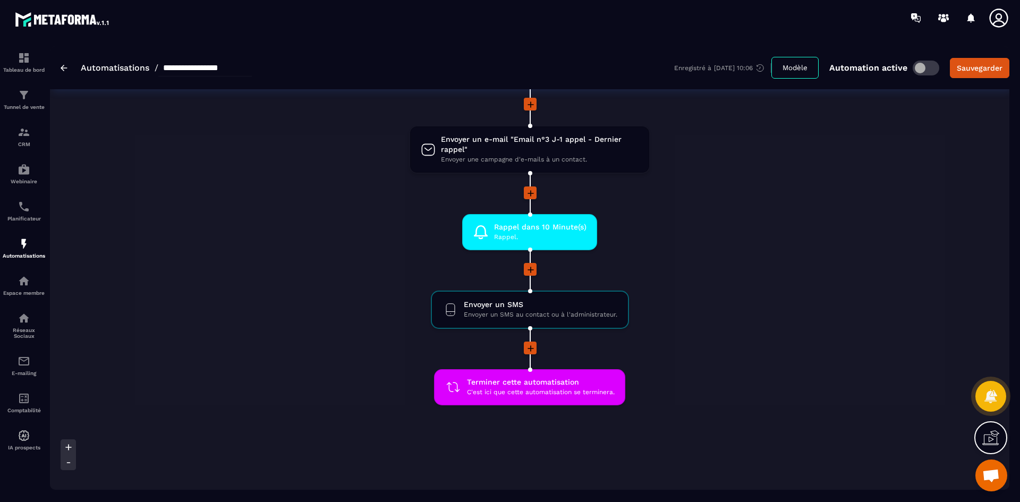
click at [533, 269] on icon at bounding box center [530, 269] width 11 height 11
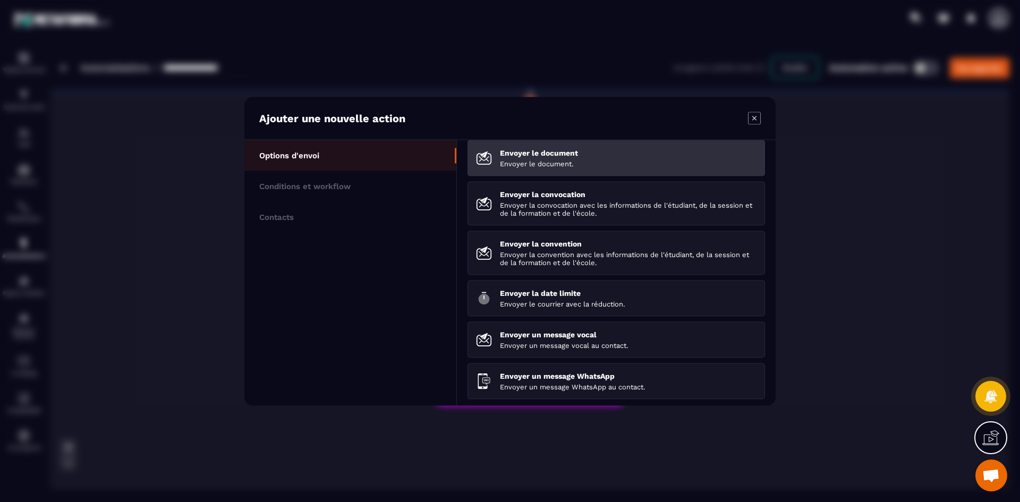
scroll to position [147, 0]
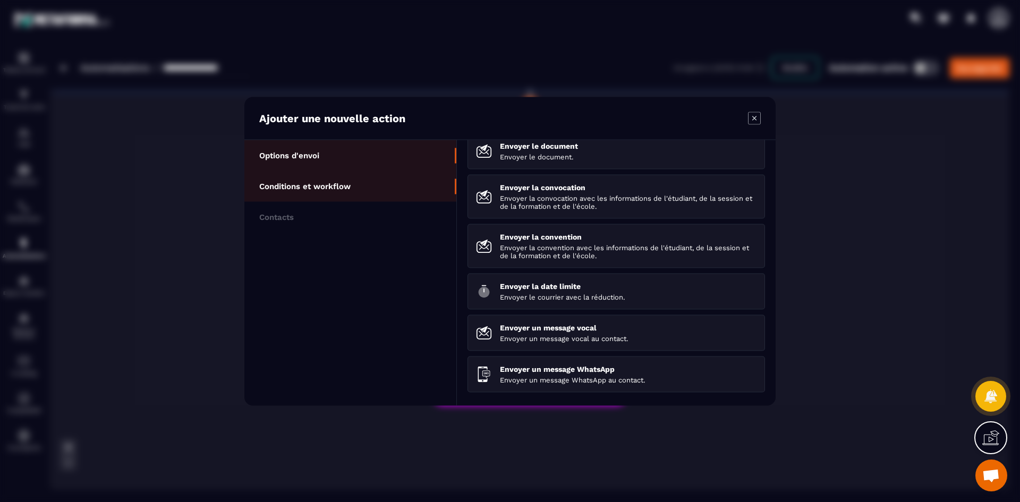
click at [309, 201] on li "Conditions et workflow" at bounding box center [350, 216] width 212 height 31
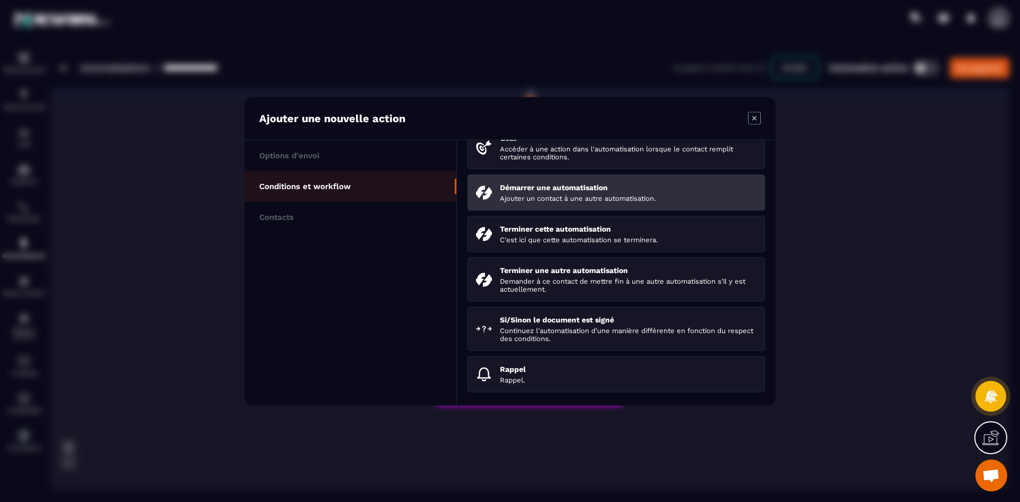
scroll to position [163, 0]
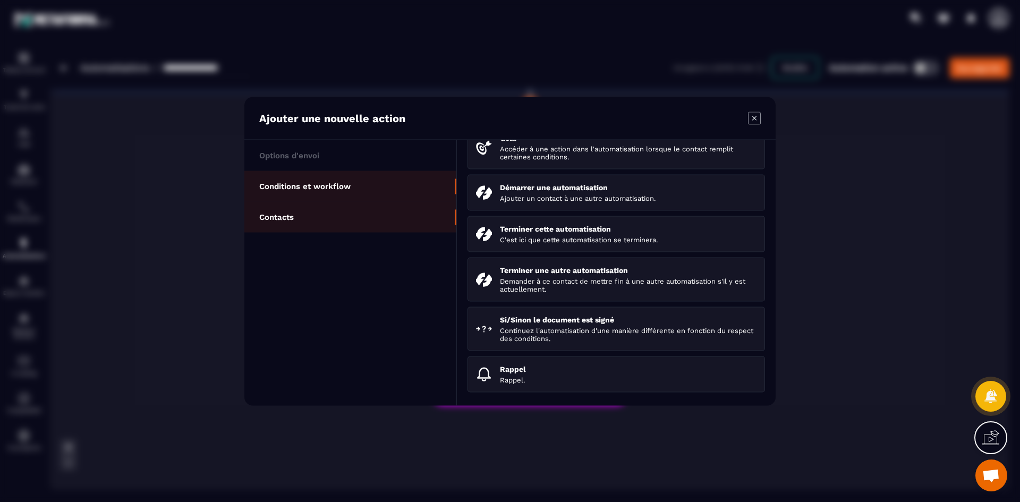
click at [313, 211] on li "Contacts" at bounding box center [350, 216] width 212 height 31
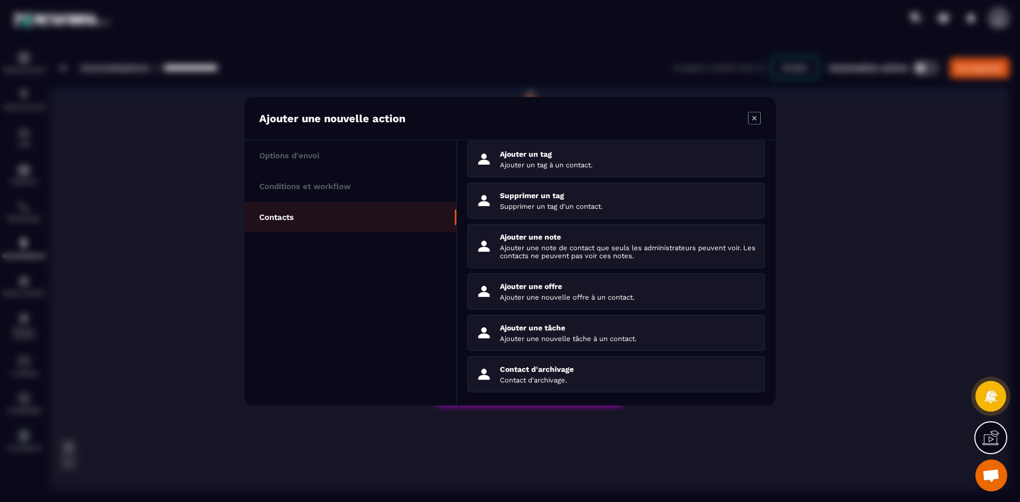
click at [758, 121] on icon "Modal window" at bounding box center [754, 118] width 13 height 13
